Goal: Task Accomplishment & Management: Manage account settings

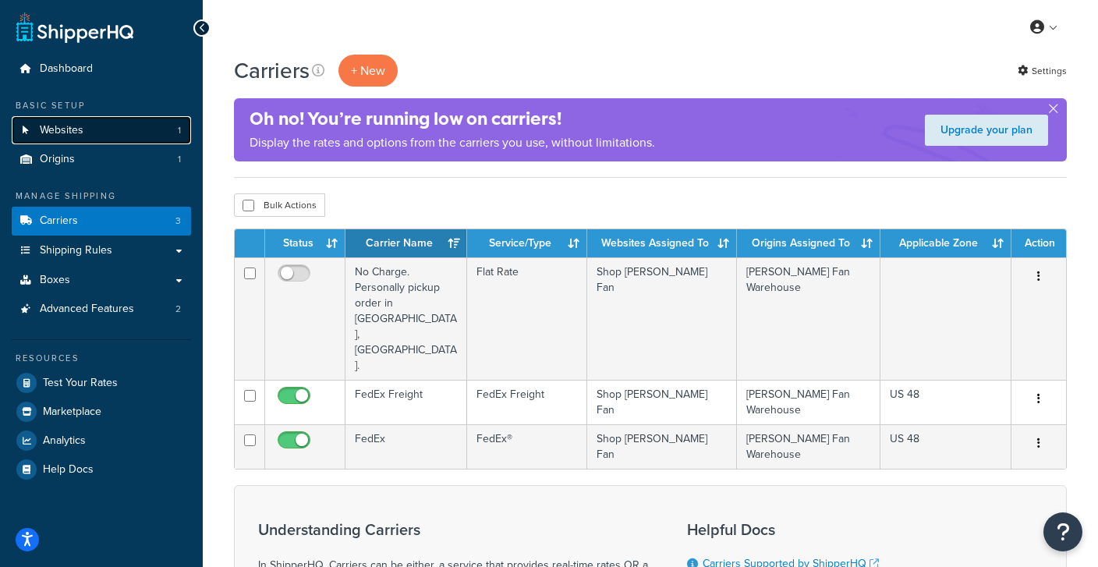
click at [123, 136] on link "Websites 1" at bounding box center [101, 130] width 179 height 29
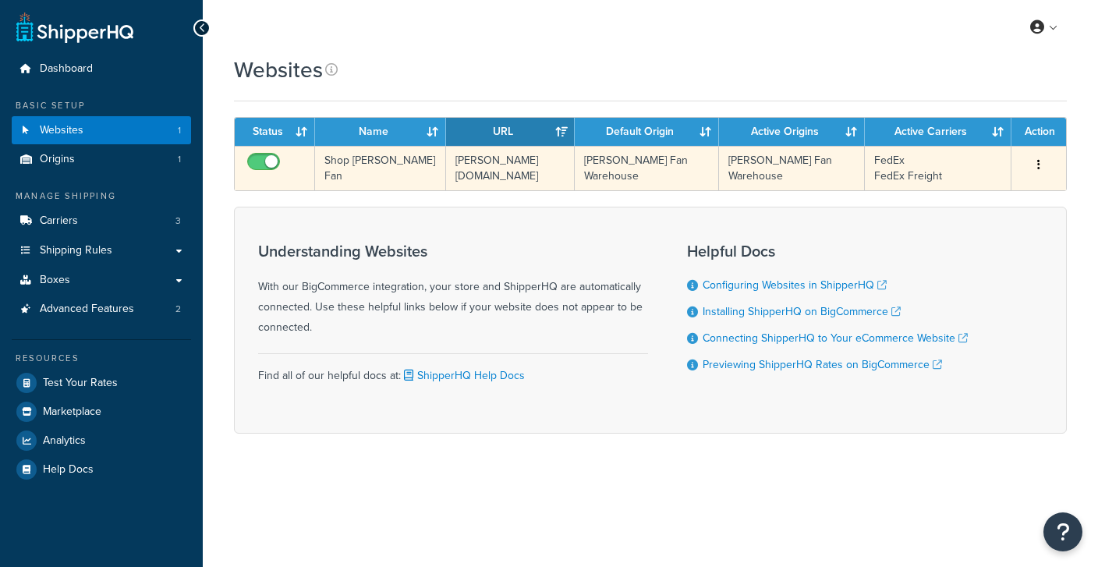
click at [344, 155] on td "Shop [PERSON_NAME] Fan" at bounding box center [380, 168] width 131 height 44
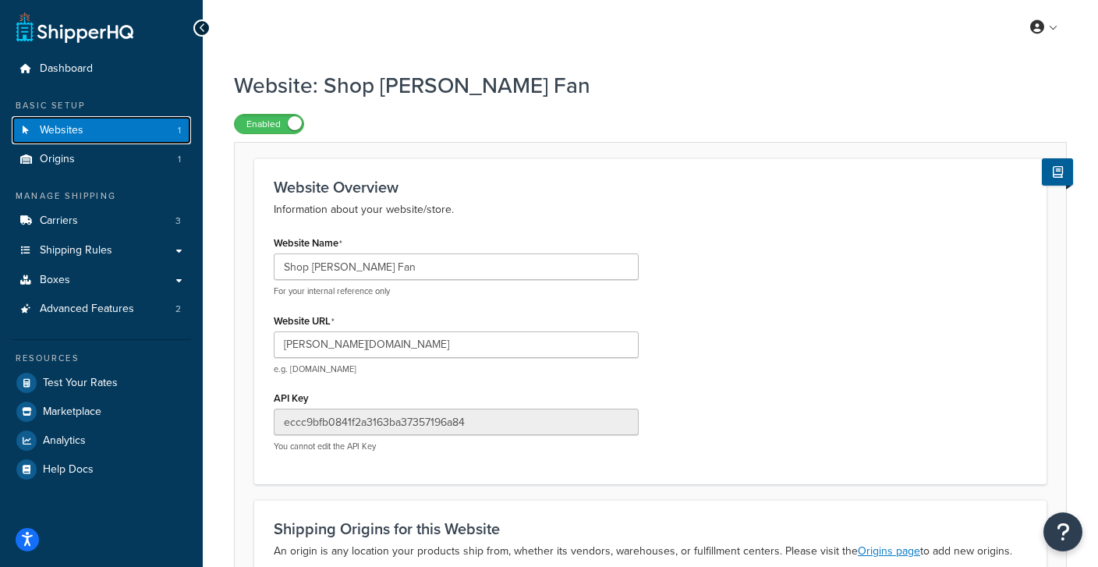
click at [74, 135] on span "Websites" at bounding box center [62, 130] width 44 height 13
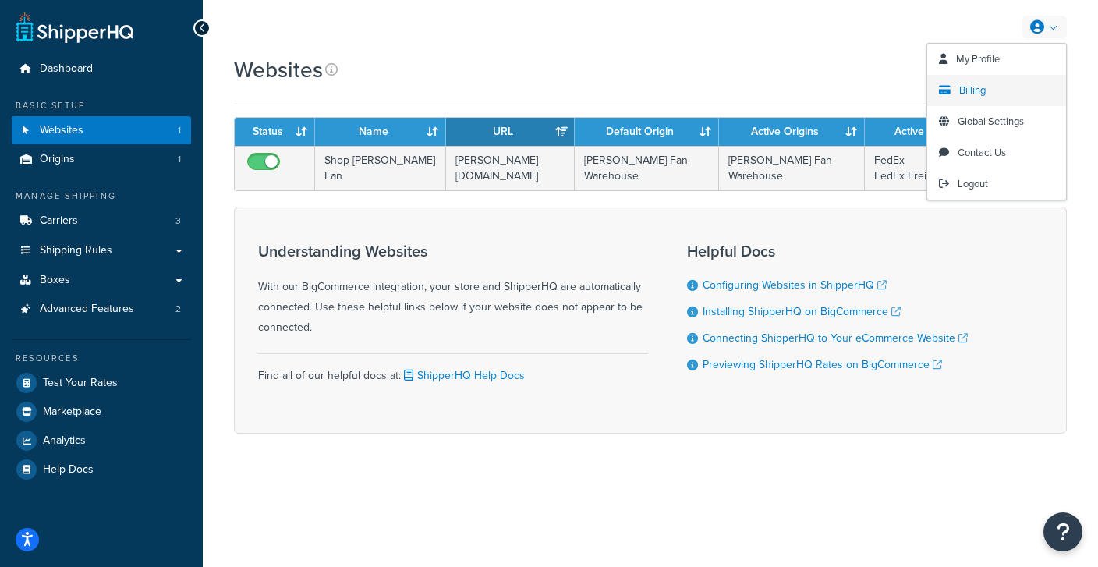
click at [978, 92] on span "Billing" at bounding box center [973, 90] width 27 height 15
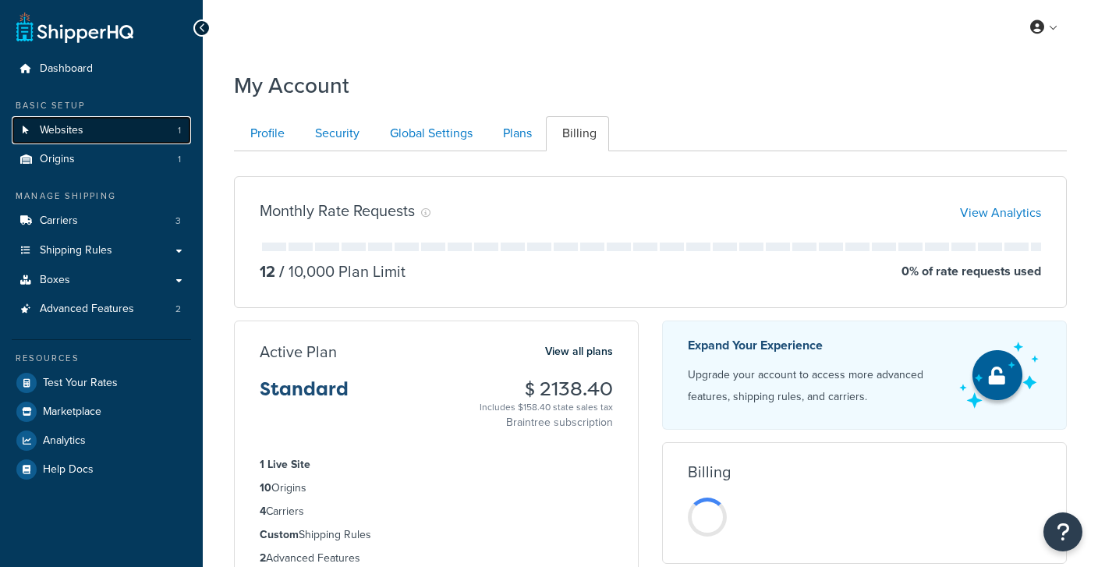
click at [103, 130] on link "Websites 1" at bounding box center [101, 130] width 179 height 29
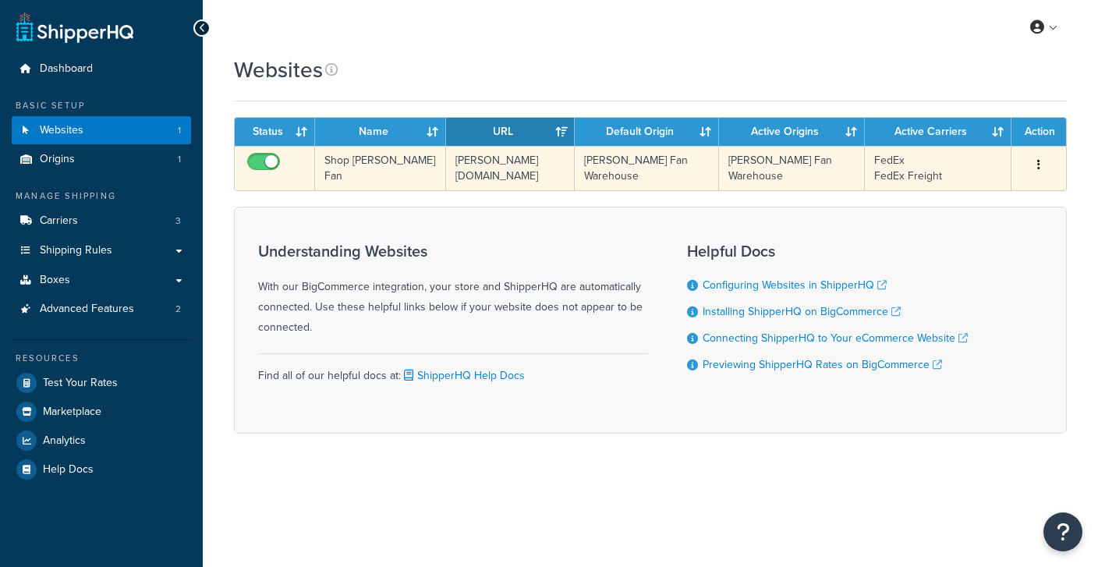
click at [350, 188] on td "Shop [PERSON_NAME] Fan" at bounding box center [380, 168] width 131 height 44
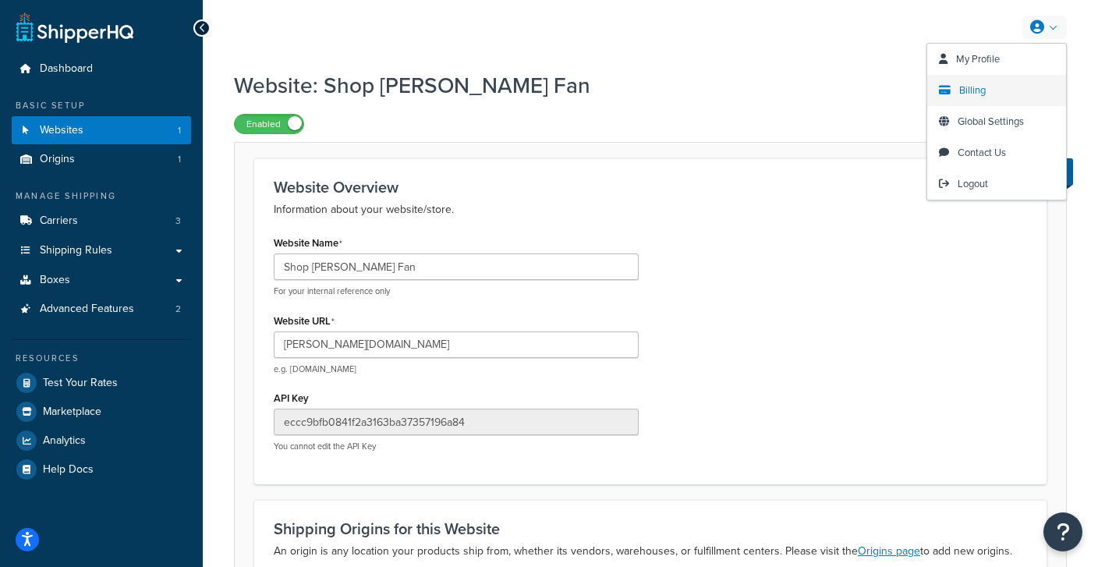
click at [967, 93] on span "Billing" at bounding box center [973, 90] width 27 height 15
